Goal: Task Accomplishment & Management: Manage account settings

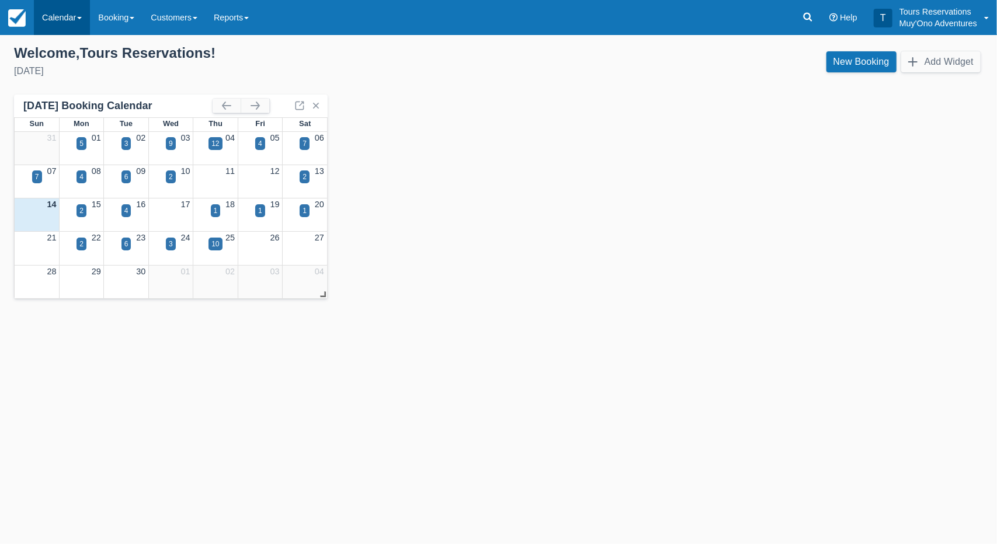
click at [82, 20] on link "Calendar" at bounding box center [62, 17] width 56 height 35
click at [105, 14] on link "Booking" at bounding box center [116, 17] width 53 height 35
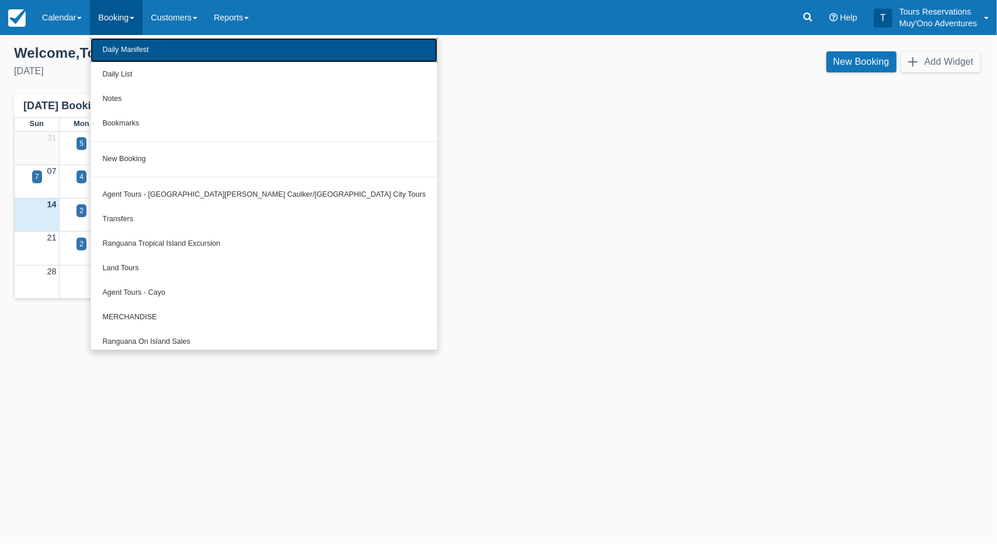
click at [127, 48] on link "Daily Manifest" at bounding box center [264, 50] width 347 height 25
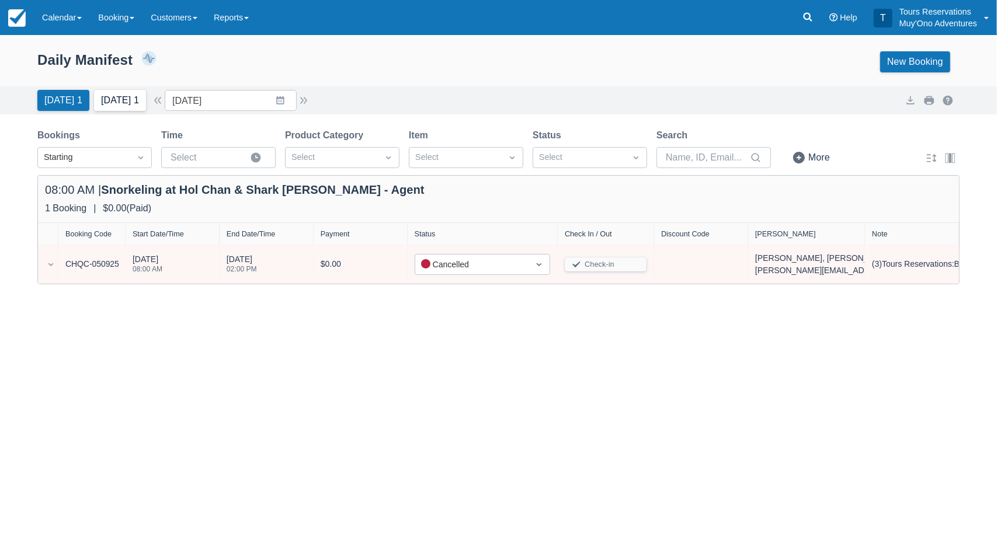
click at [126, 99] on button "Tomorrow 1" at bounding box center [120, 100] width 52 height 21
type input "09/15/25"
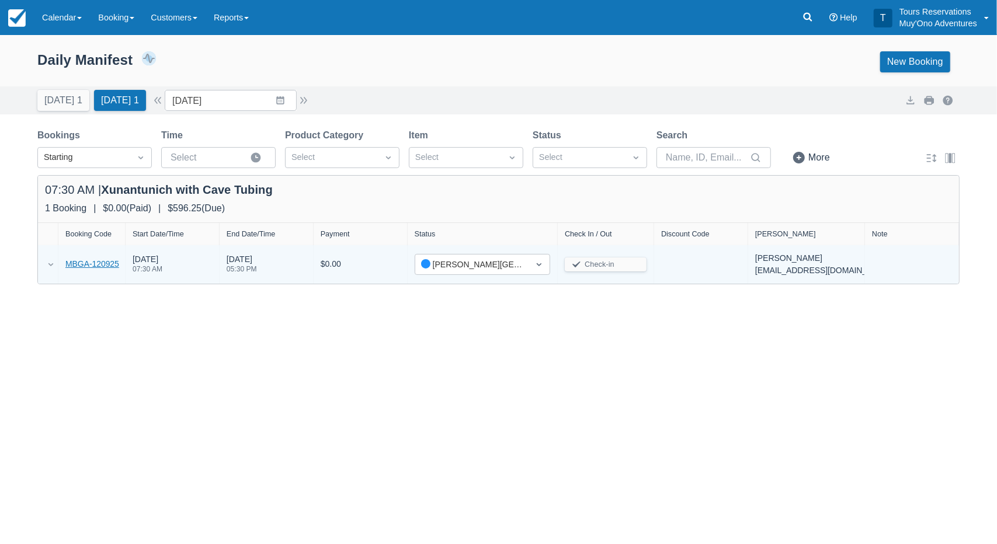
click at [86, 263] on link "MBGA-120925" at bounding box center [92, 264] width 54 height 12
